Goal: Task Accomplishment & Management: Use online tool/utility

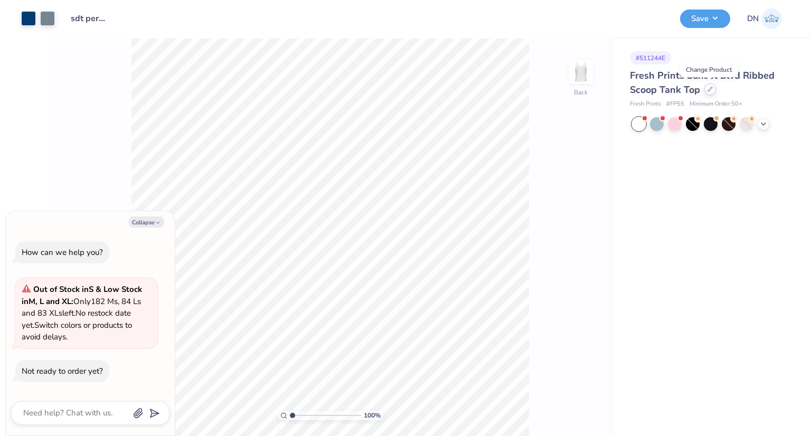
click at [707, 91] on icon at bounding box center [709, 89] width 5 height 5
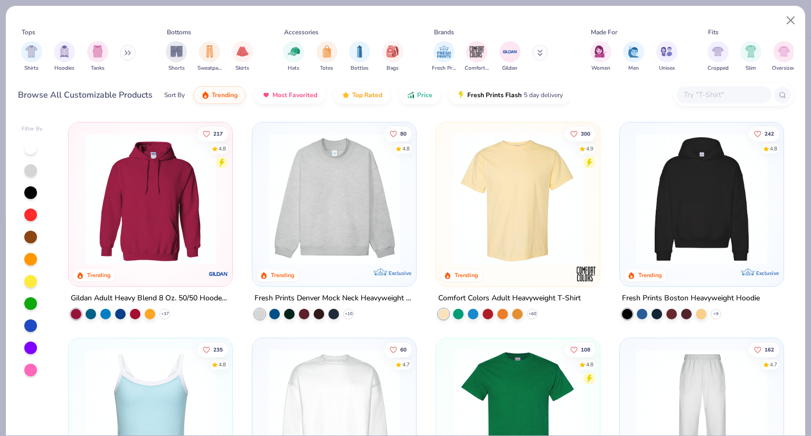
type textarea "x"
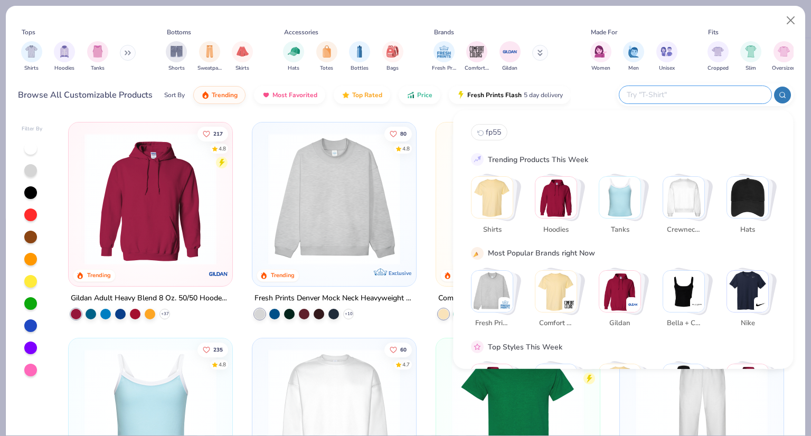
click at [705, 91] on input "text" at bounding box center [695, 95] width 138 height 12
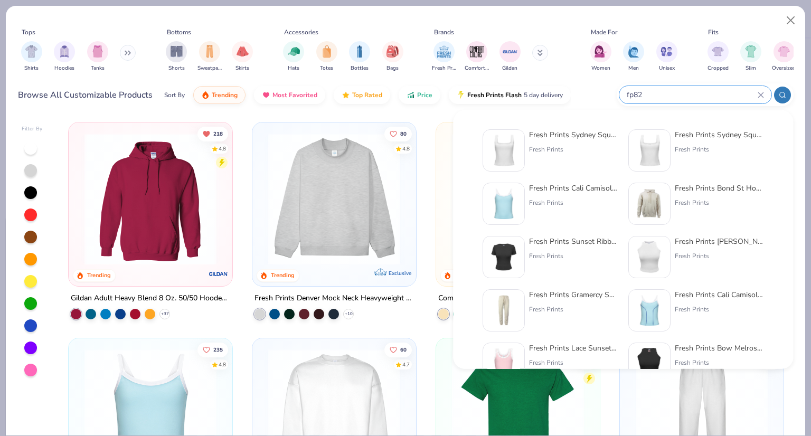
type input "fp82"
click at [558, 141] on div "Fresh Prints Sydney Square Neck Tank Top Fresh Prints" at bounding box center [573, 150] width 89 height 42
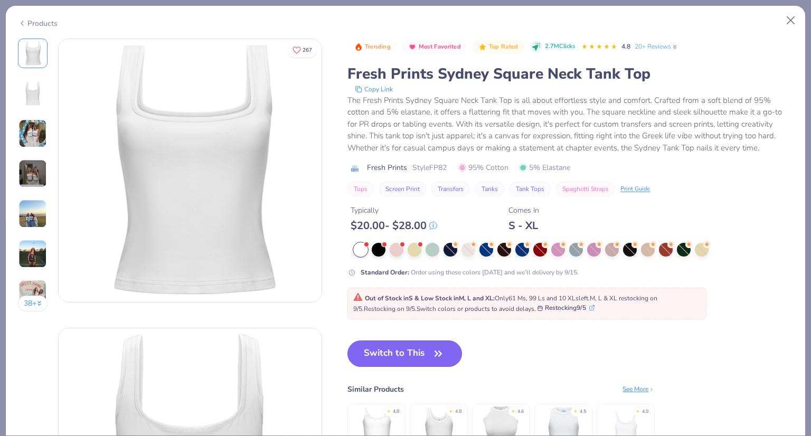
click at [424, 357] on button "Switch to This" at bounding box center [404, 353] width 115 height 26
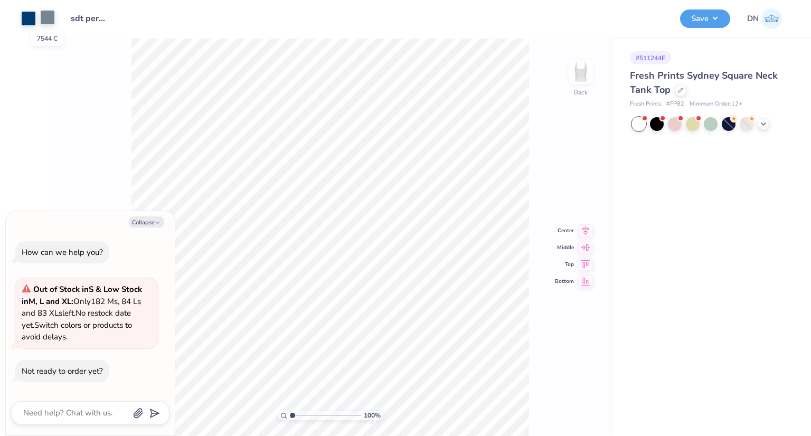
click at [45, 23] on div at bounding box center [47, 17] width 15 height 15
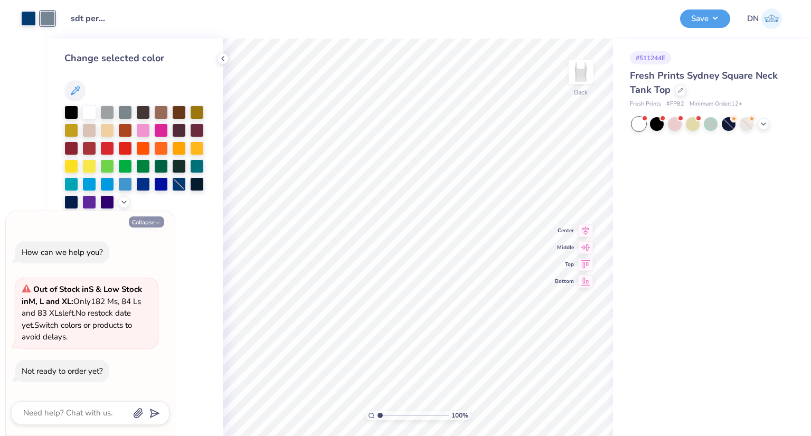
click at [144, 224] on button "Collapse" at bounding box center [146, 221] width 35 height 11
type textarea "x"
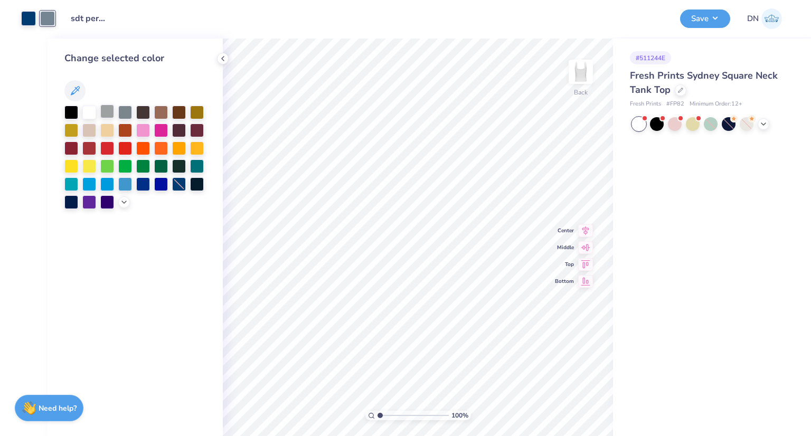
click at [106, 109] on div at bounding box center [107, 112] width 14 height 14
click at [129, 110] on div at bounding box center [125, 112] width 14 height 14
click at [122, 196] on div at bounding box center [124, 201] width 12 height 12
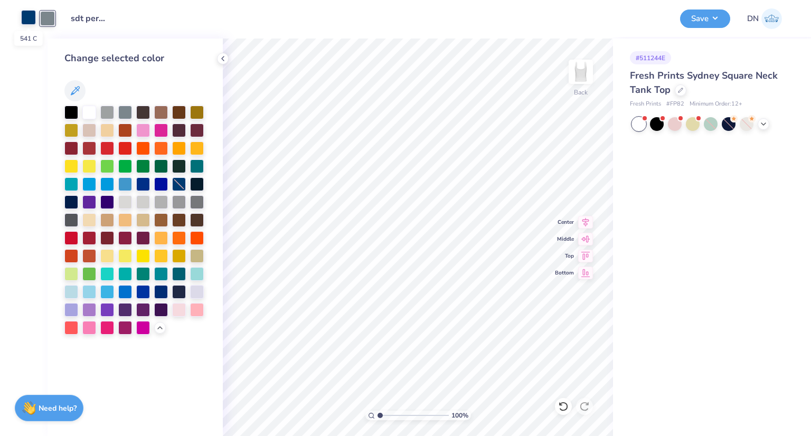
click at [25, 17] on div at bounding box center [28, 17] width 15 height 15
click at [143, 186] on div at bounding box center [143, 183] width 14 height 14
click at [177, 182] on div at bounding box center [179, 183] width 14 height 14
click at [137, 181] on div at bounding box center [143, 183] width 14 height 14
click at [713, 14] on button "Save" at bounding box center [705, 17] width 50 height 18
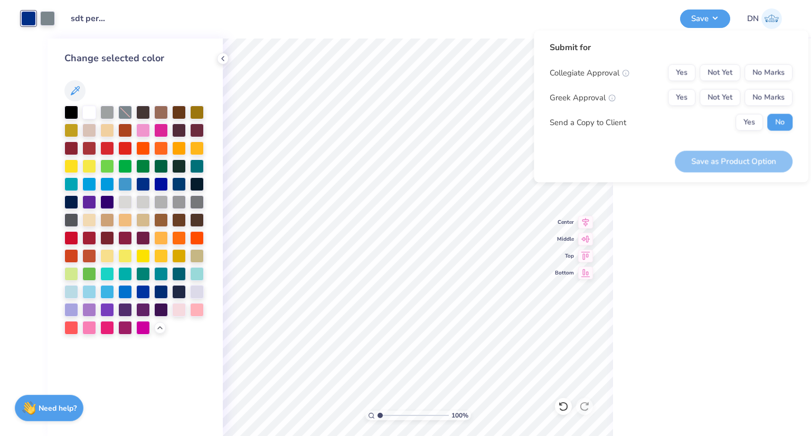
click at [663, 252] on div "# 511244E Fresh Prints Sydney Square Neck Tank Top Fresh Prints # FP82 Minimum …" at bounding box center [712, 238] width 198 height 398
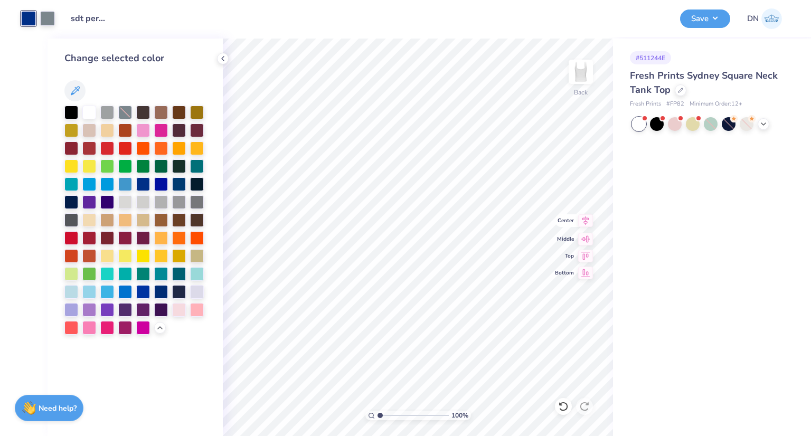
click at [586, 220] on icon at bounding box center [585, 220] width 7 height 9
click at [707, 24] on button "Save" at bounding box center [705, 17] width 50 height 18
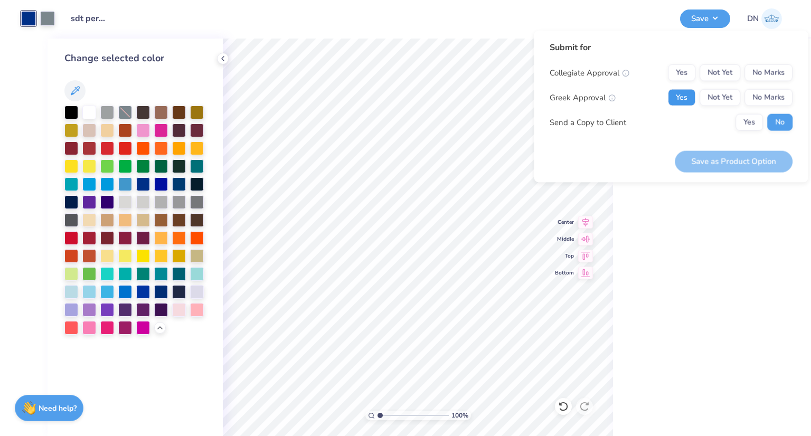
click at [686, 99] on button "Yes" at bounding box center [681, 97] width 27 height 17
click at [771, 70] on button "No Marks" at bounding box center [768, 72] width 48 height 17
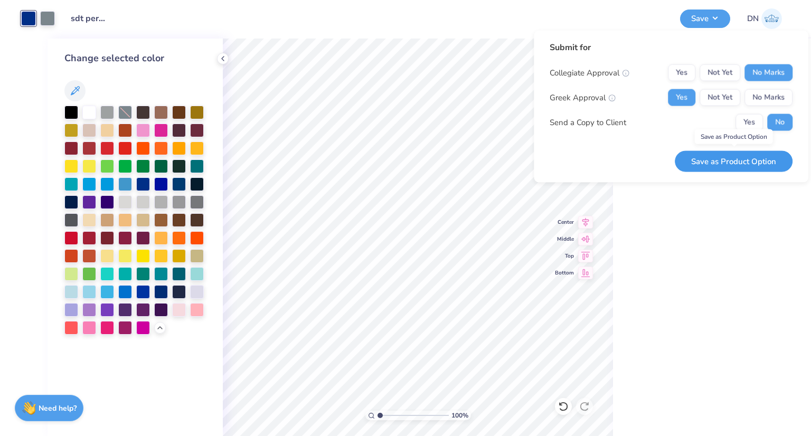
click at [756, 159] on button "Save as Product Option" at bounding box center [734, 161] width 118 height 22
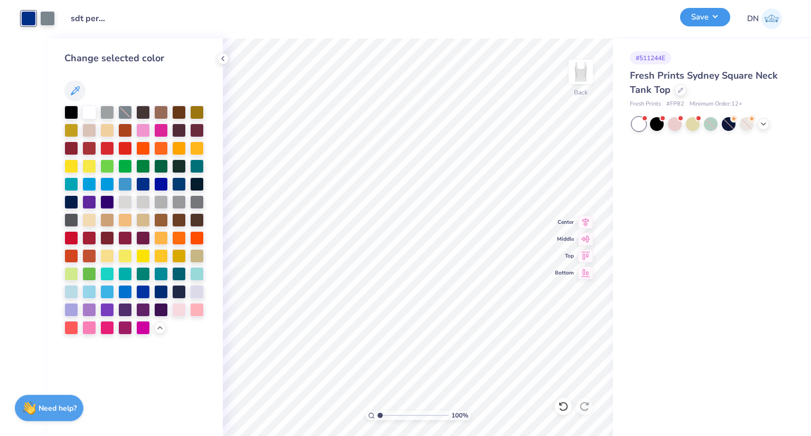
click at [693, 18] on button "Save" at bounding box center [705, 17] width 50 height 18
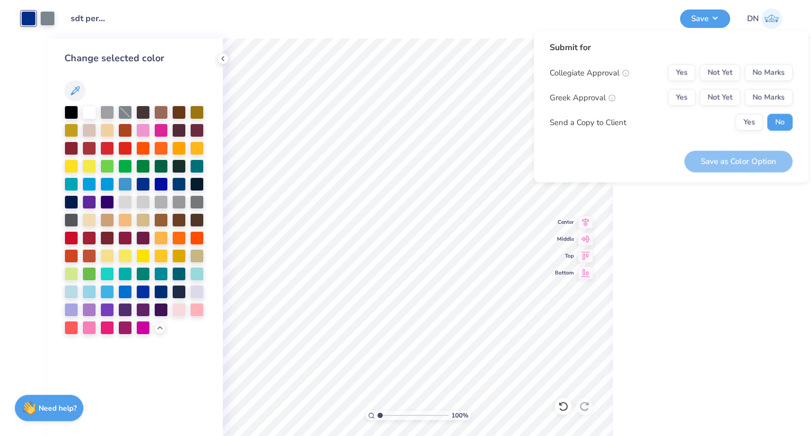
click at [720, 227] on div "# 511244E Fresh Prints Sydney Square Neck Tank Top Fresh Prints # FP82 Minimum …" at bounding box center [712, 238] width 198 height 398
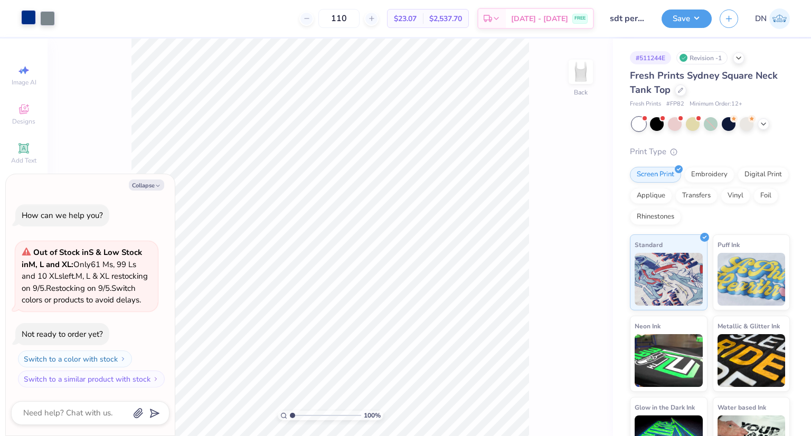
click at [29, 22] on div at bounding box center [28, 17] width 15 height 15
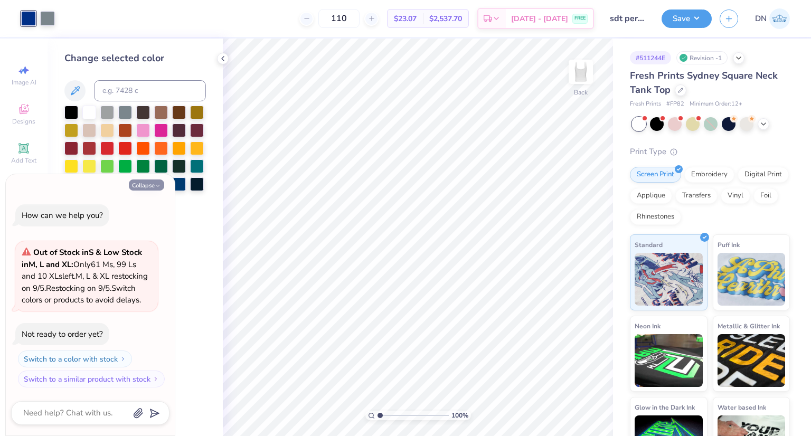
click at [152, 179] on button "Collapse" at bounding box center [146, 184] width 35 height 11
type textarea "x"
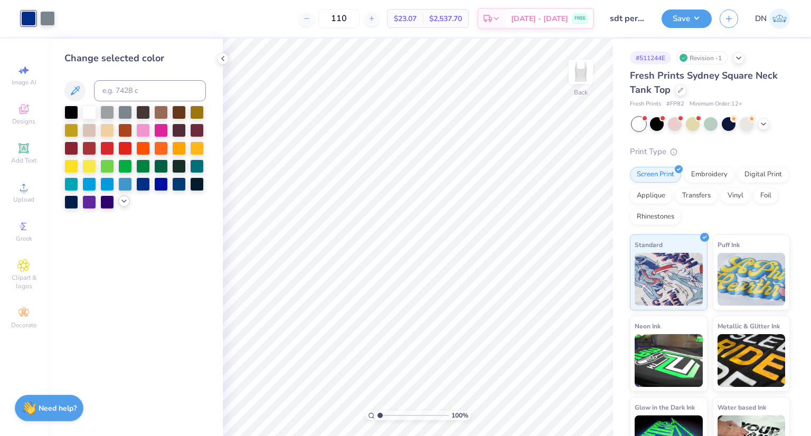
click at [120, 198] on icon at bounding box center [124, 201] width 8 height 8
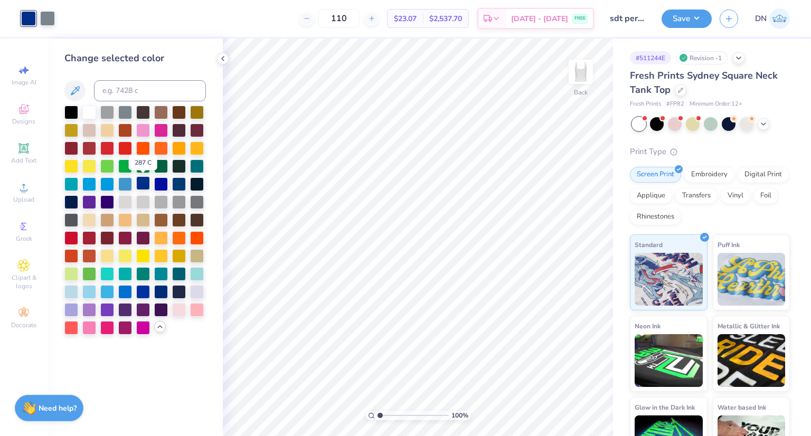
click at [144, 182] on div at bounding box center [143, 183] width 14 height 14
click at [178, 182] on div at bounding box center [179, 183] width 14 height 14
click at [140, 185] on div at bounding box center [143, 183] width 14 height 14
click at [179, 182] on div at bounding box center [179, 183] width 14 height 14
click at [684, 20] on button "Save" at bounding box center [686, 17] width 50 height 18
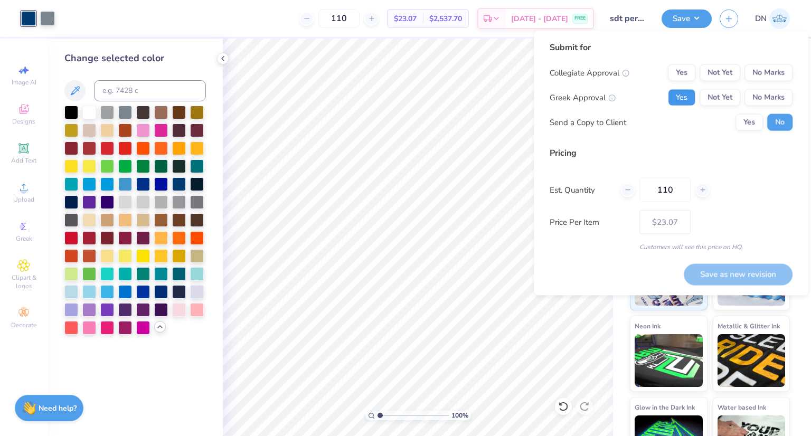
click at [682, 98] on button "Yes" at bounding box center [681, 97] width 27 height 17
click at [756, 81] on button "No Marks" at bounding box center [768, 72] width 48 height 17
click at [739, 277] on button "Save as new revision" at bounding box center [738, 273] width 109 height 21
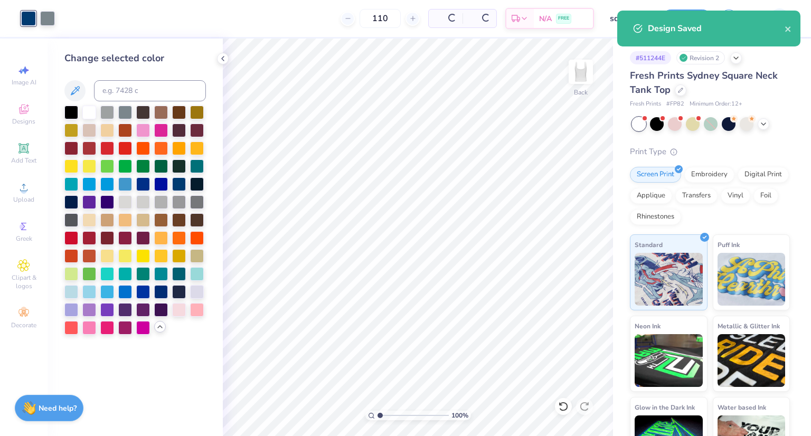
type input "$23.07"
